Goal: Find specific page/section: Find specific page/section

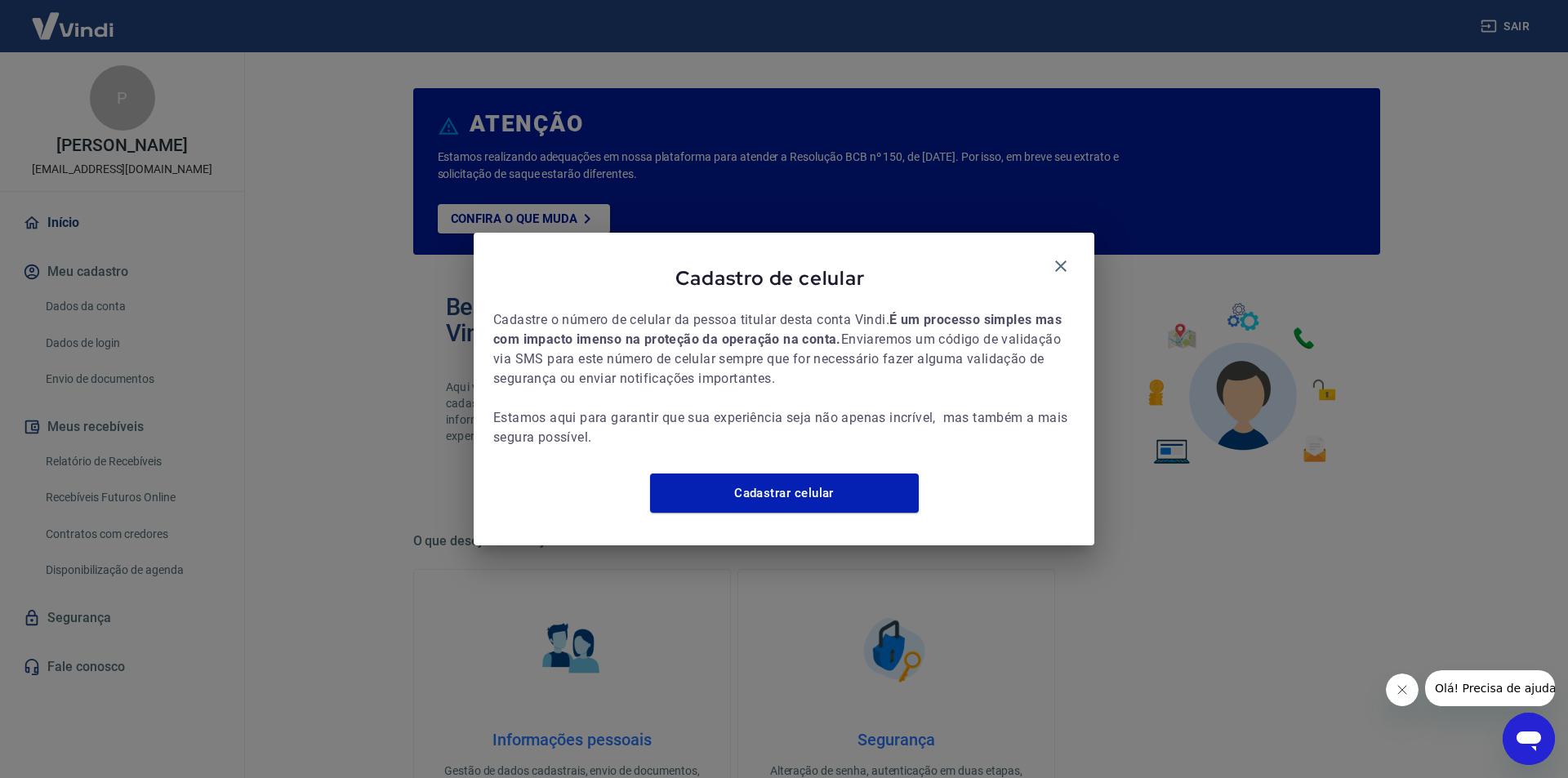
drag, startPoint x: 1052, startPoint y: 251, endPoint x: 1034, endPoint y: 266, distance: 23.4
click at [1053, 257] on icon "button" at bounding box center [1060, 266] width 19 height 19
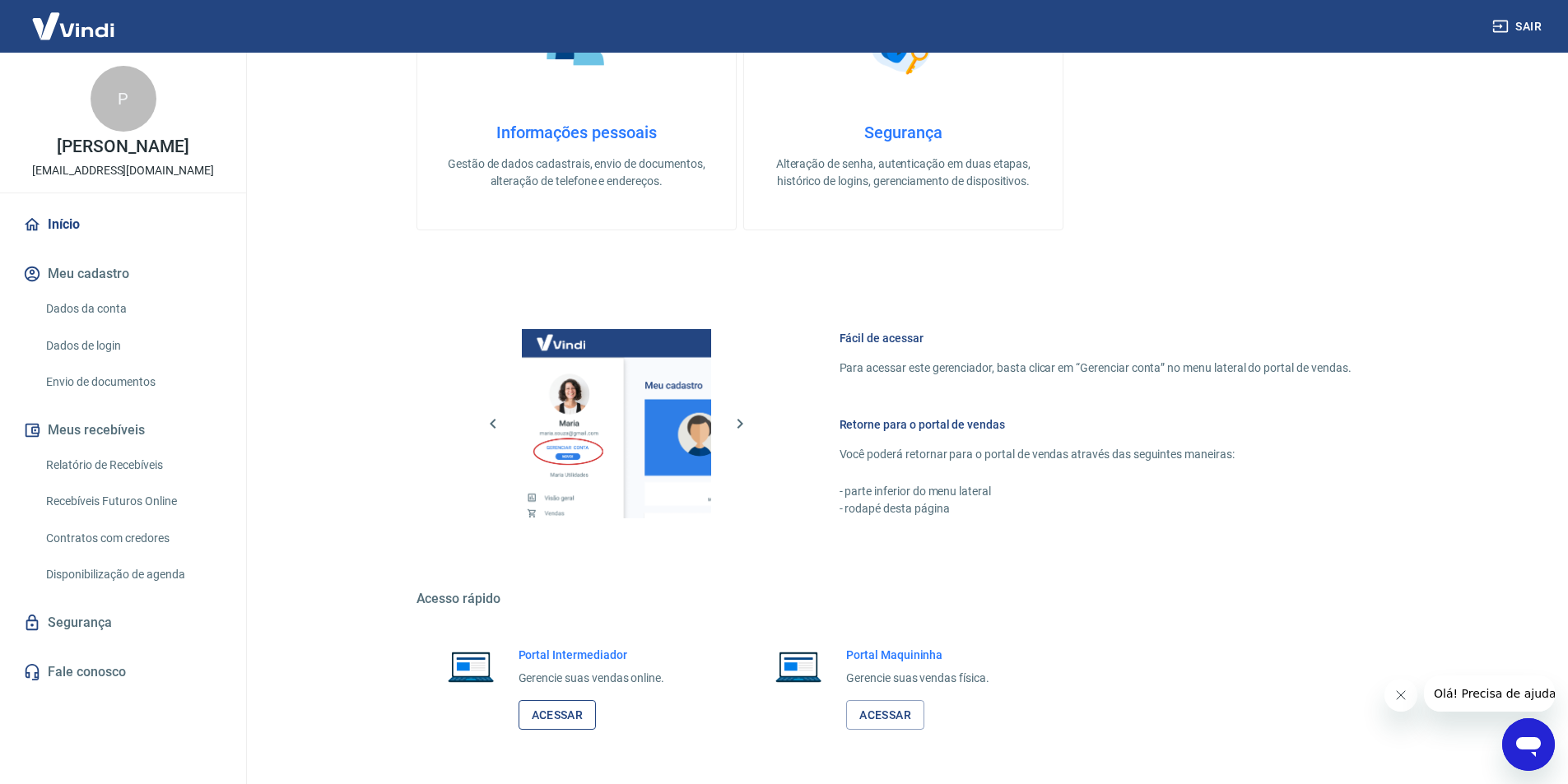
scroll to position [669, 0]
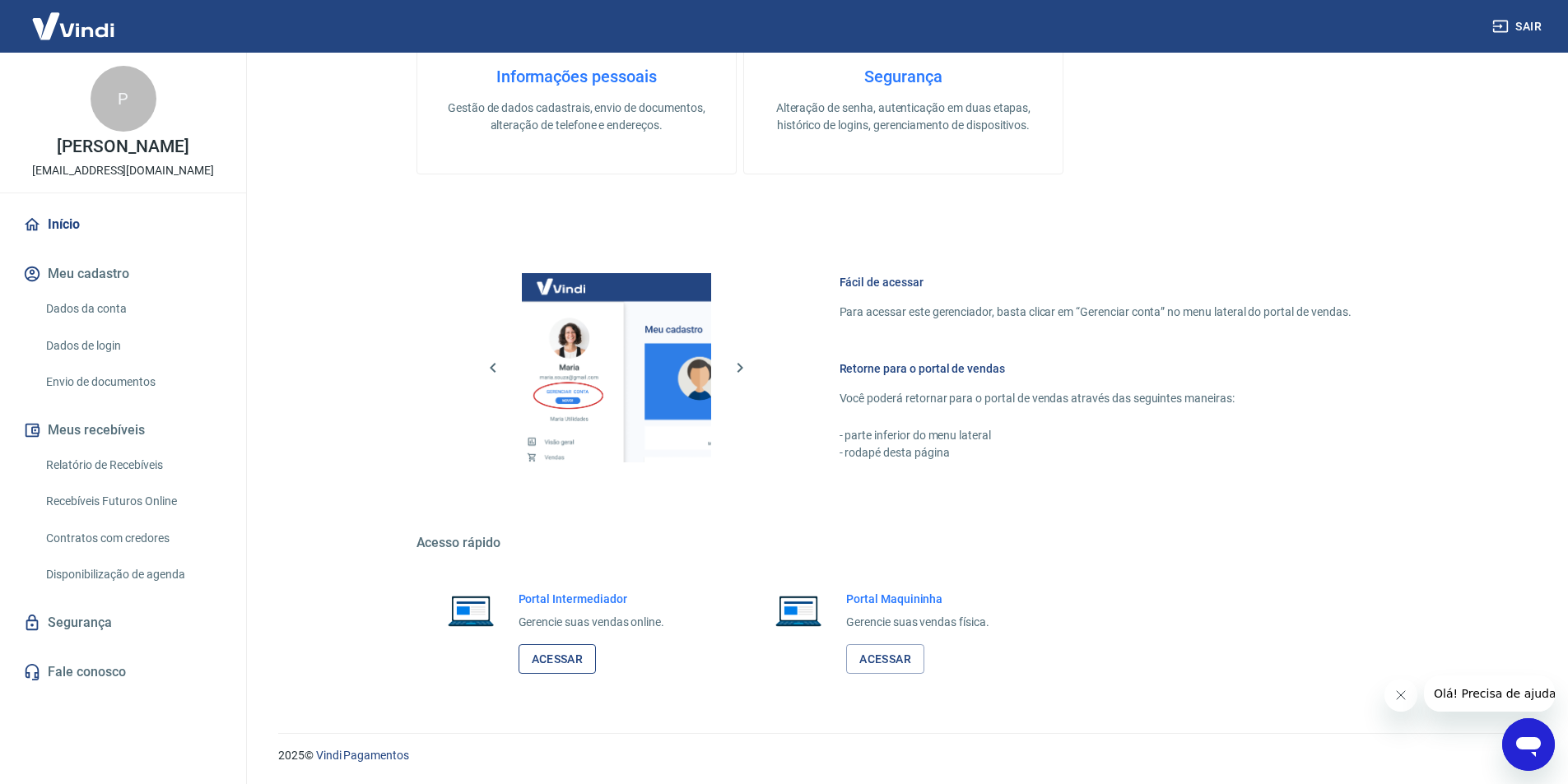
click at [538, 657] on link "Acessar" at bounding box center [557, 659] width 78 height 31
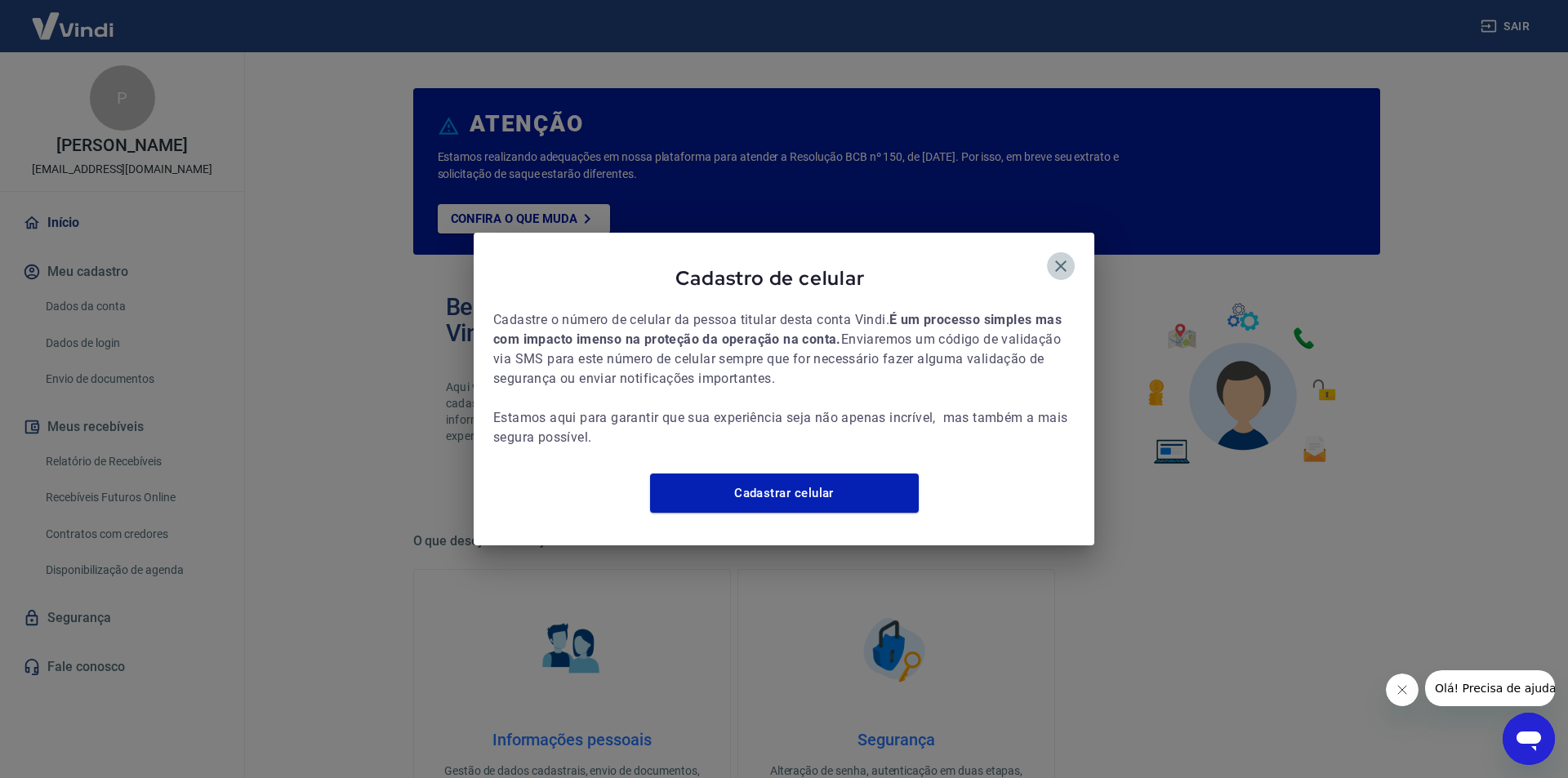
drag, startPoint x: 1065, startPoint y: 253, endPoint x: 436, endPoint y: 395, distance: 644.8
click at [1060, 257] on icon "button" at bounding box center [1060, 266] width 19 height 19
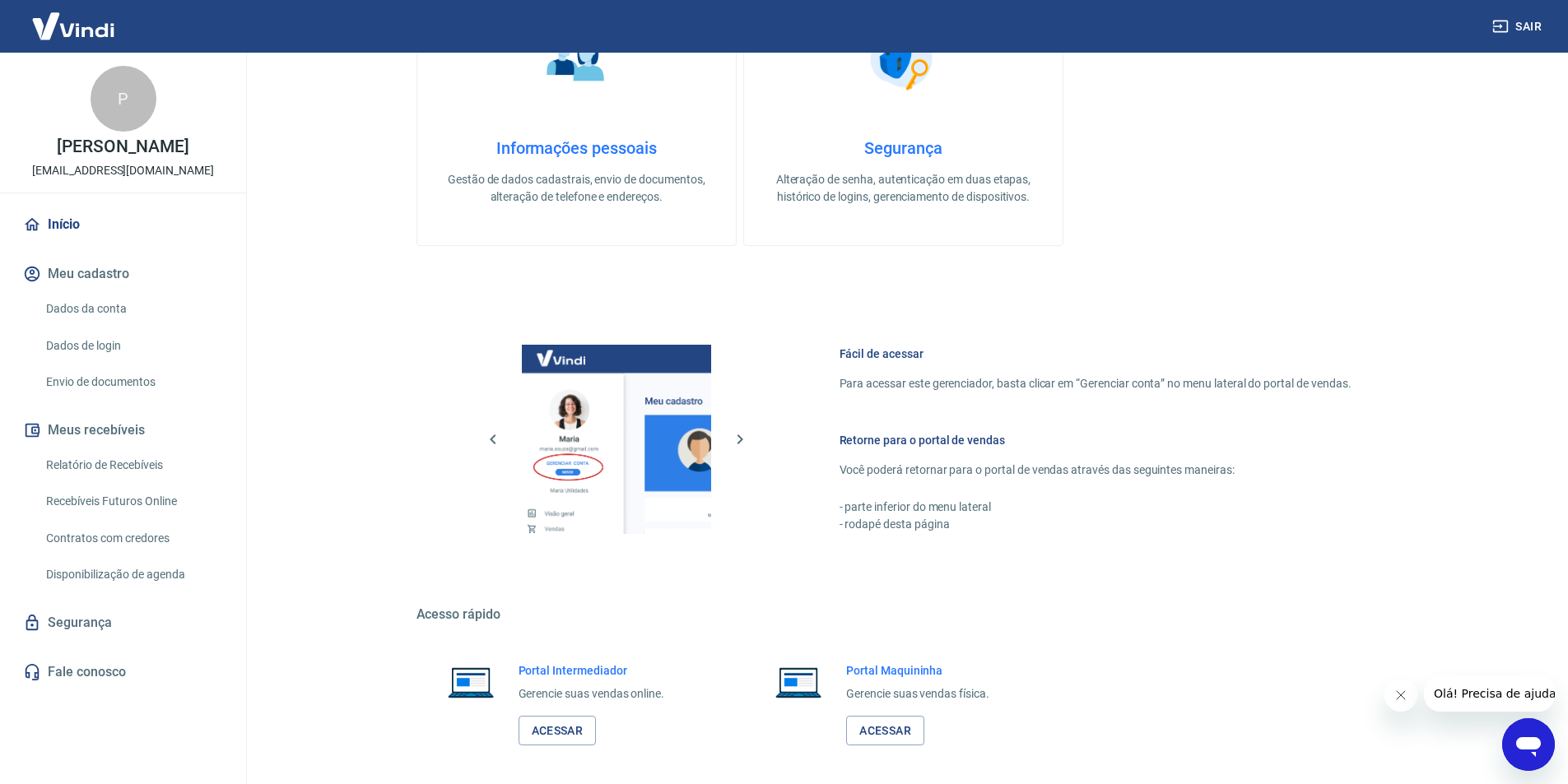
scroll to position [669, 0]
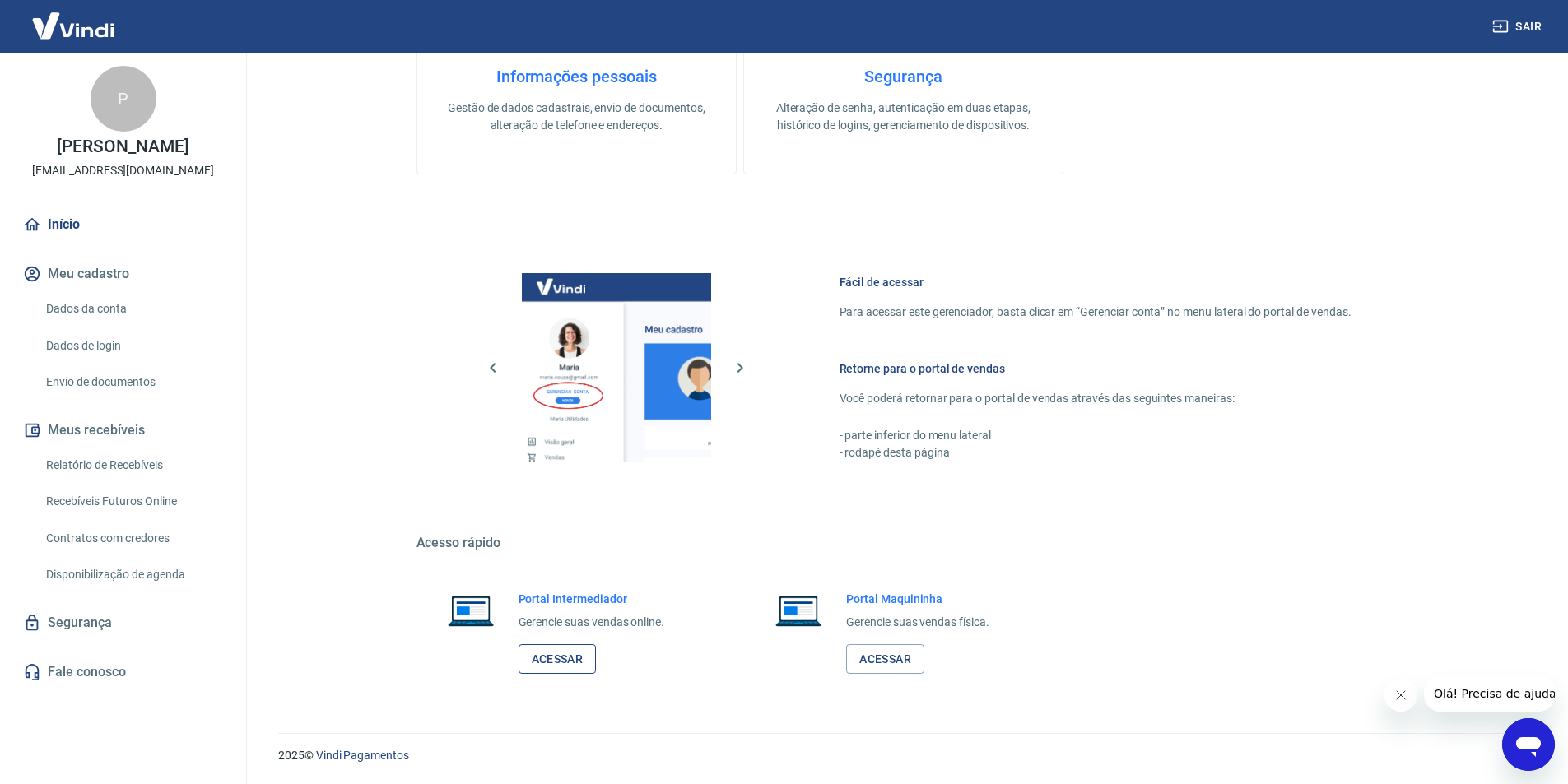
click at [559, 660] on link "Acessar" at bounding box center [557, 659] width 78 height 31
